Goal: Navigation & Orientation: Understand site structure

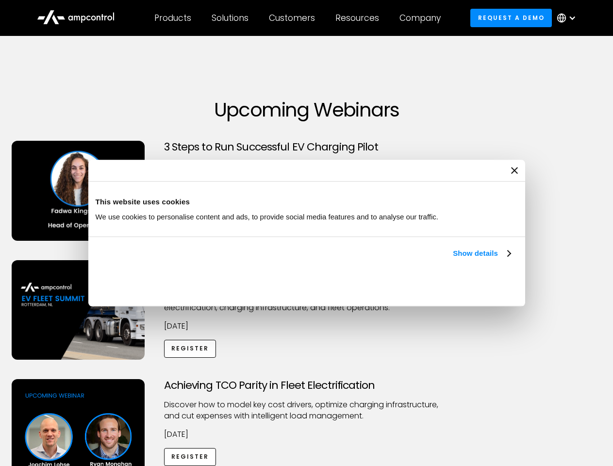
click at [453, 259] on link "Show details" at bounding box center [481, 254] width 57 height 12
click at [0, 0] on div "Necessary cookies help make a website usable by enabling basic functions like p…" at bounding box center [0, 0] width 0 height 0
click at [299, 18] on div "Customers" at bounding box center [292, 18] width 46 height 11
click at [172, 18] on div "Products" at bounding box center [172, 18] width 37 height 11
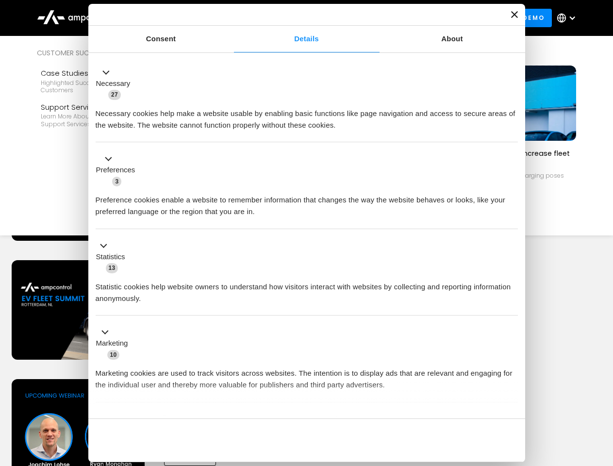
click at [231, 18] on div "Solutions" at bounding box center [230, 18] width 37 height 11
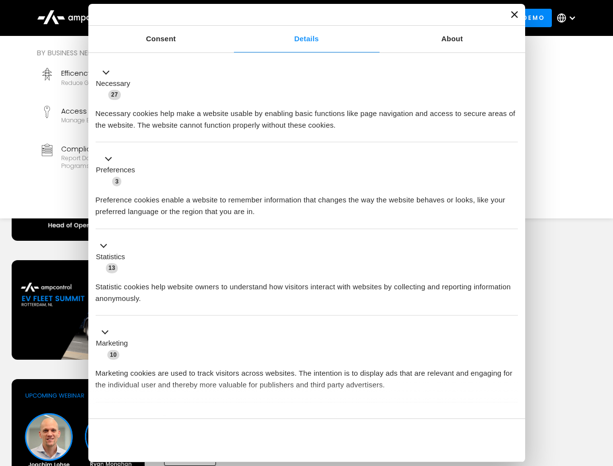
click at [294, 18] on div "Customers" at bounding box center [292, 18] width 46 height 11
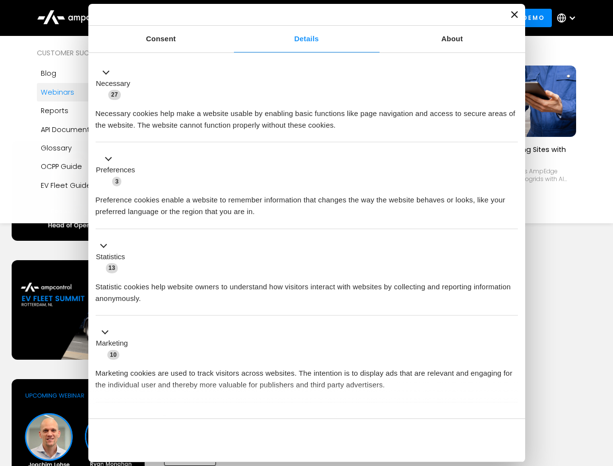
click at [359, 18] on div "Resources" at bounding box center [358, 18] width 44 height 11
click at [423, 18] on div "Company" at bounding box center [420, 18] width 41 height 11
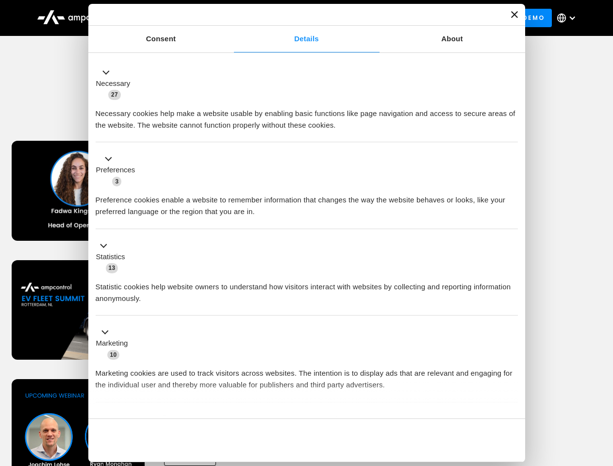
click at [569, 18] on div at bounding box center [573, 18] width 8 height 8
